Goal: Find specific page/section: Find specific page/section

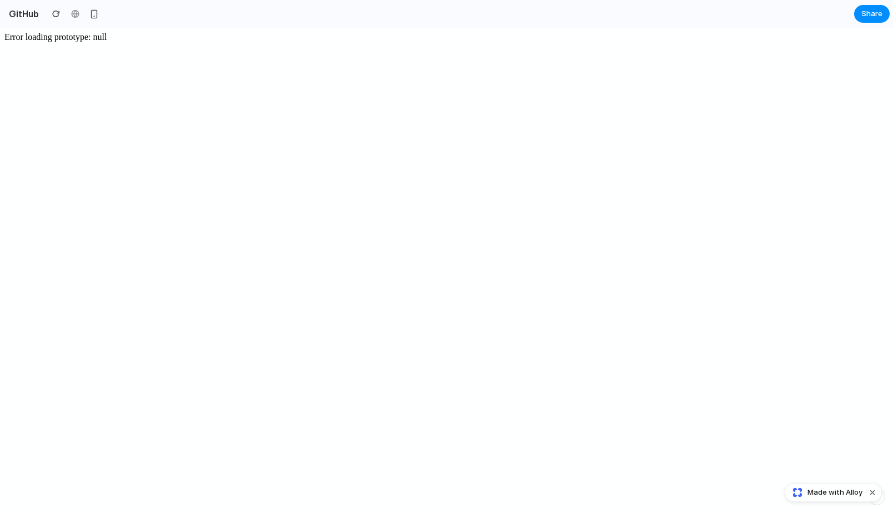
click at [342, 55] on body "Error loading prototype: null" at bounding box center [446, 270] width 884 height 477
